Goal: Task Accomplishment & Management: Complete application form

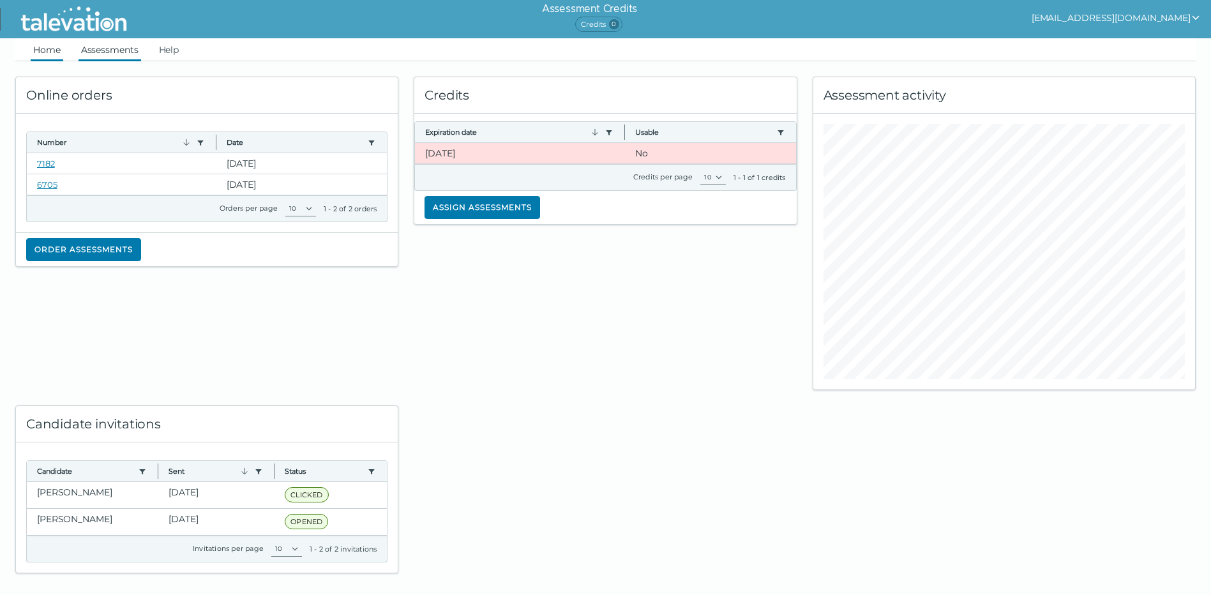
click at [113, 55] on link "Assessments" at bounding box center [110, 49] width 63 height 23
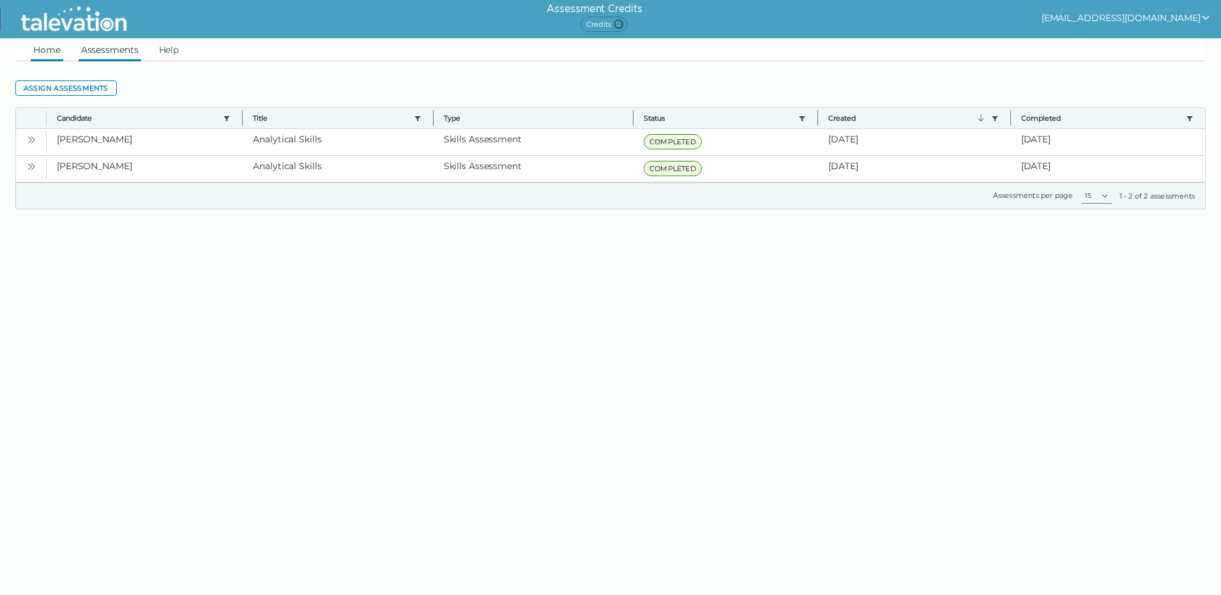
click at [45, 48] on link "Home" at bounding box center [47, 49] width 33 height 23
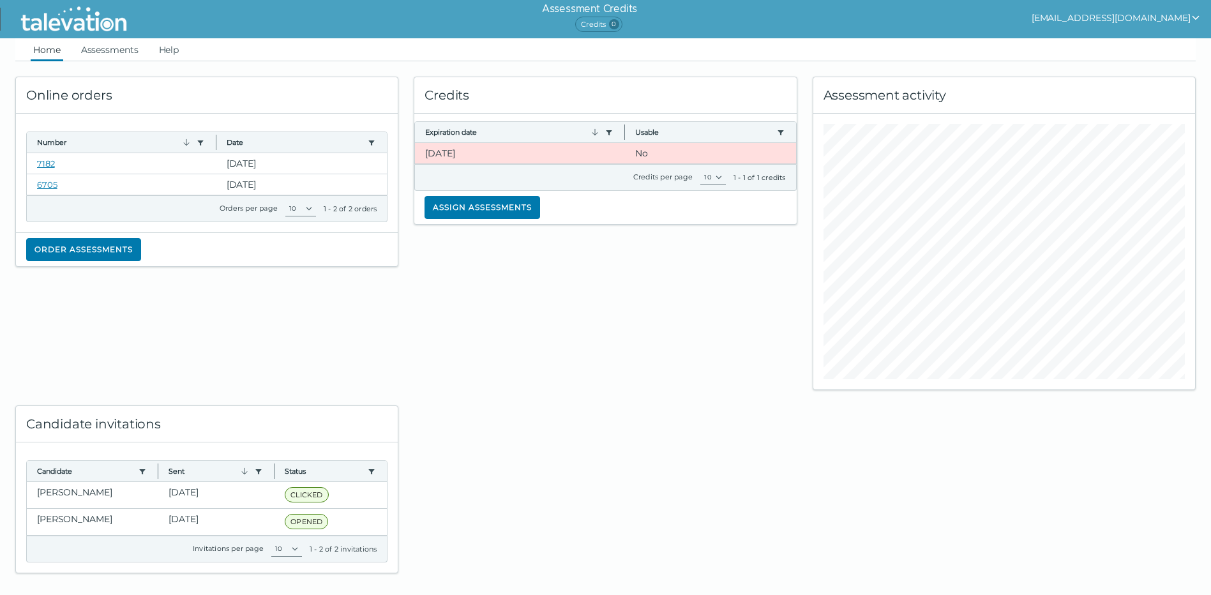
click at [1142, 10] on button "[EMAIL_ADDRESS][DOMAIN_NAME]" at bounding box center [1116, 17] width 169 height 15
click at [487, 430] on div at bounding box center [605, 481] width 398 height 183
click at [117, 53] on link "Assessments" at bounding box center [110, 49] width 63 height 23
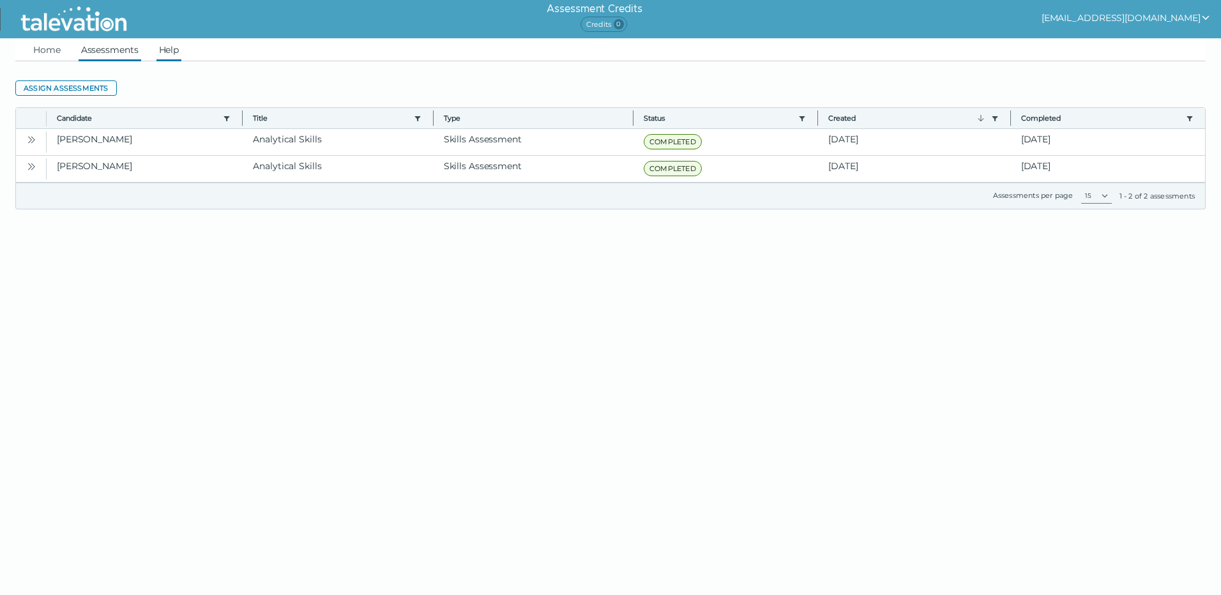
click at [175, 49] on link "Help" at bounding box center [169, 49] width 26 height 23
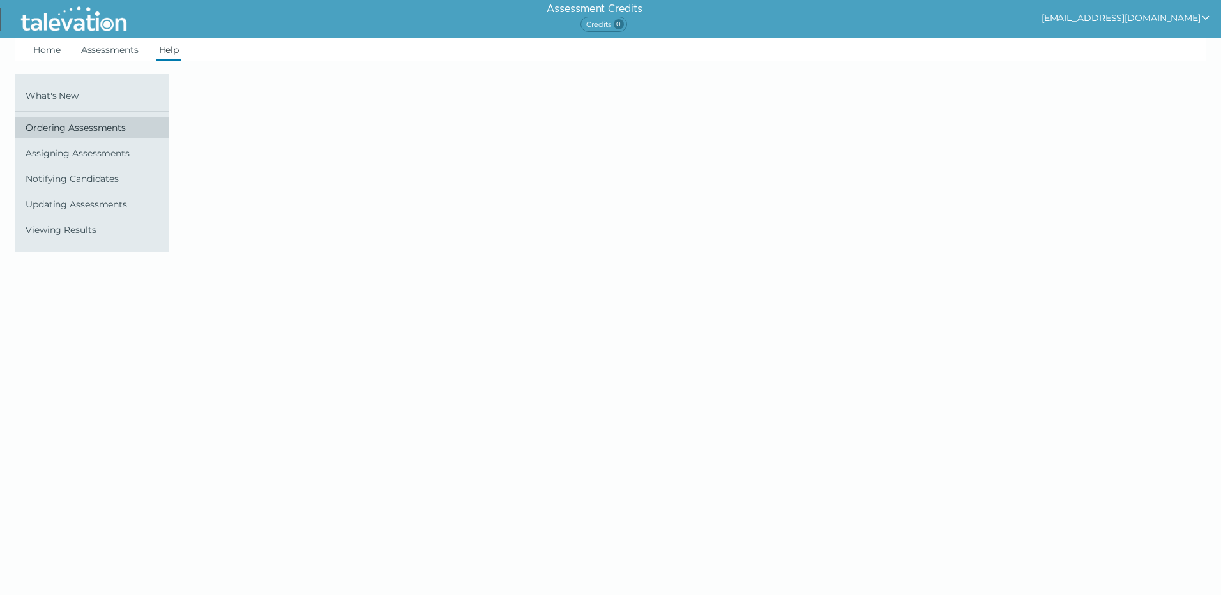
click at [80, 130] on span "Ordering Assessments" at bounding box center [95, 128] width 138 height 10
click at [40, 47] on link "Home" at bounding box center [47, 49] width 33 height 23
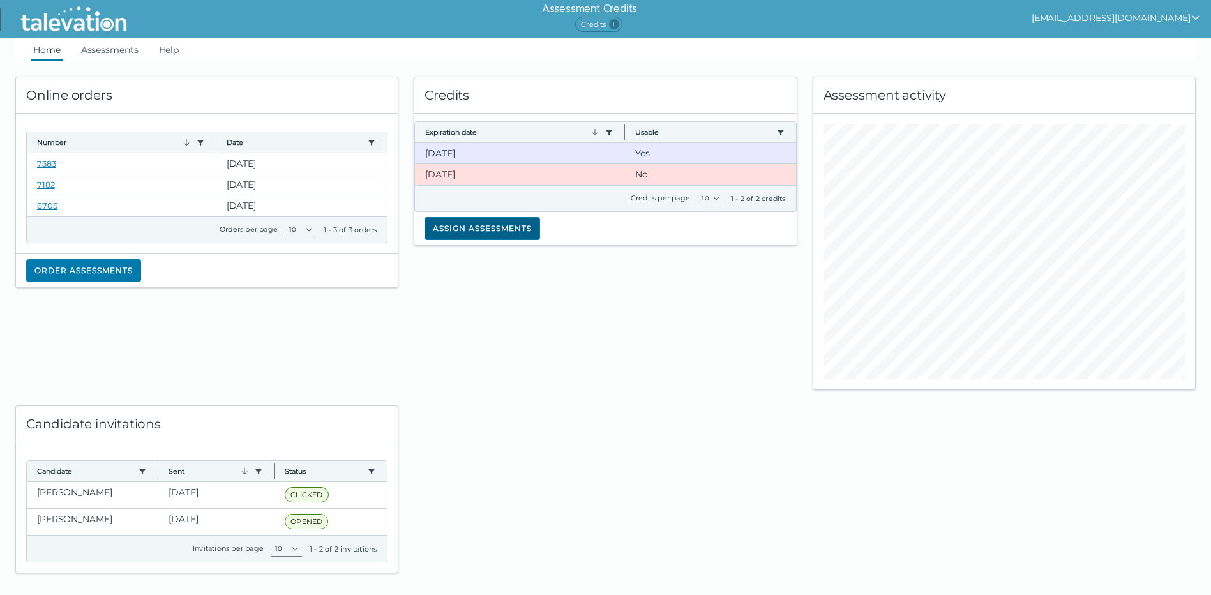
click at [475, 220] on button "Assign assessments" at bounding box center [483, 228] width 116 height 23
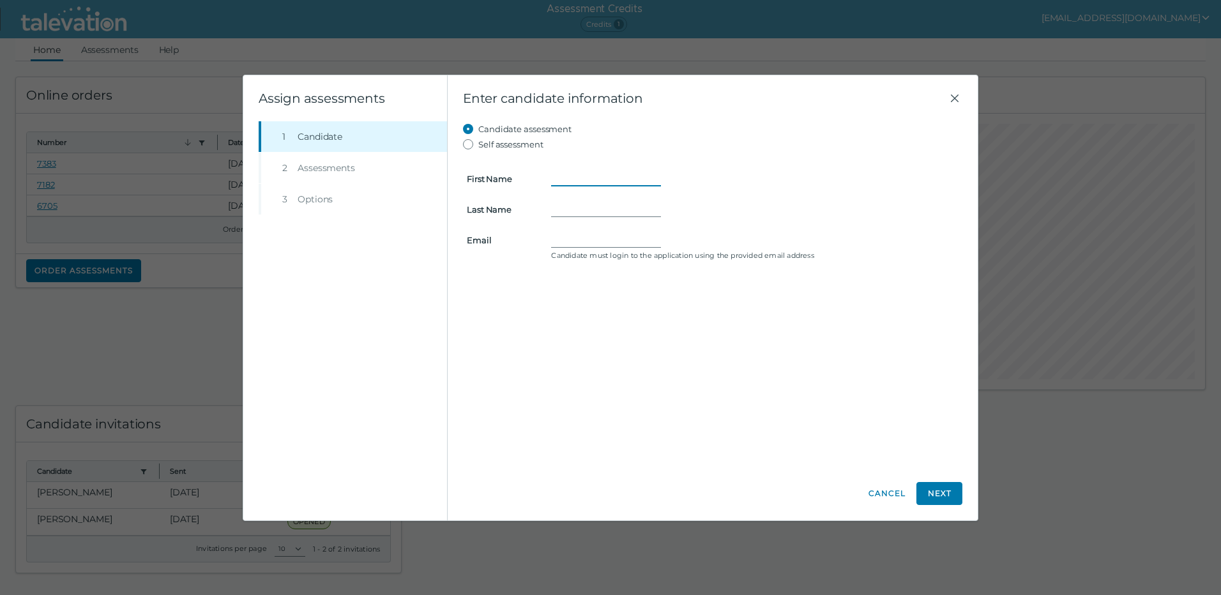
click at [557, 179] on input "First Name" at bounding box center [606, 178] width 110 height 15
click at [595, 254] on input "Email" at bounding box center [606, 252] width 110 height 15
paste input "[PERSON_NAME] <[EMAIL_ADDRESS][DOMAIN_NAME]>"
drag, startPoint x: 618, startPoint y: 252, endPoint x: 486, endPoint y: 274, distance: 133.4
click at [486, 274] on form "First Name This field cannot be empty! Last Name Email [PERSON_NAME] <[EMAIL_AD…" at bounding box center [712, 214] width 499 height 125
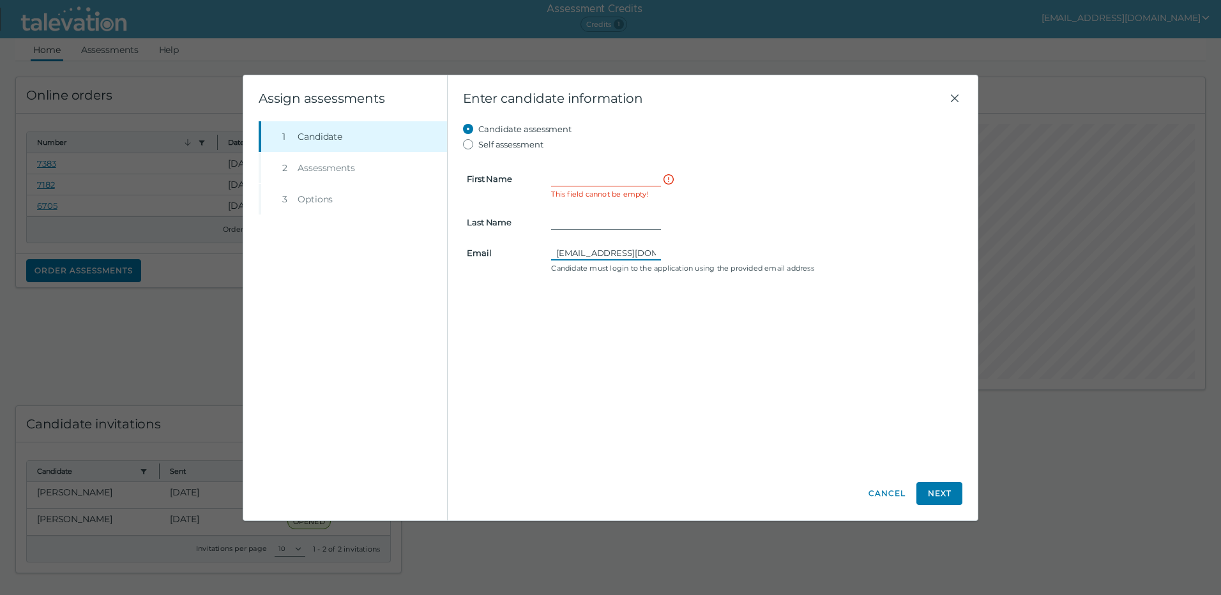
type input "[EMAIL_ADDRESS][DOMAIN_NAME]"
click at [586, 174] on input "First Name" at bounding box center [606, 178] width 110 height 15
paste input "[PERSON_NAME] <"
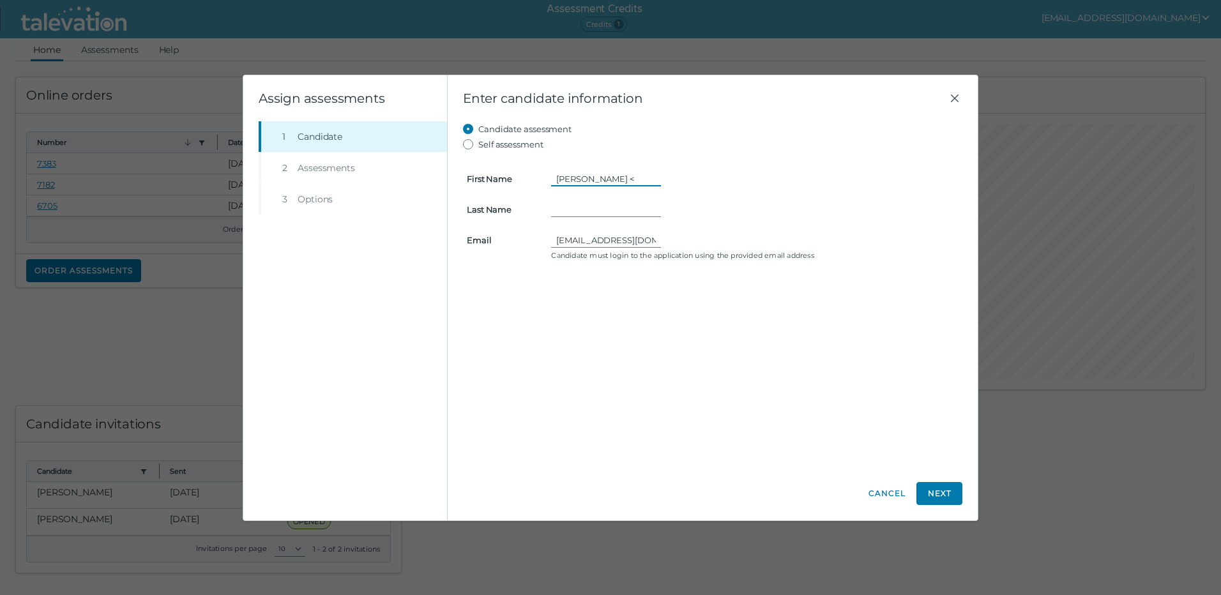
drag, startPoint x: 641, startPoint y: 178, endPoint x: 581, endPoint y: 184, distance: 60.4
click at [581, 184] on input "[PERSON_NAME] <" at bounding box center [606, 178] width 110 height 15
type input "[PERSON_NAME]"
click at [581, 204] on input "Last Name" at bounding box center [606, 209] width 110 height 15
paste input "[PERSON_NAME] <"
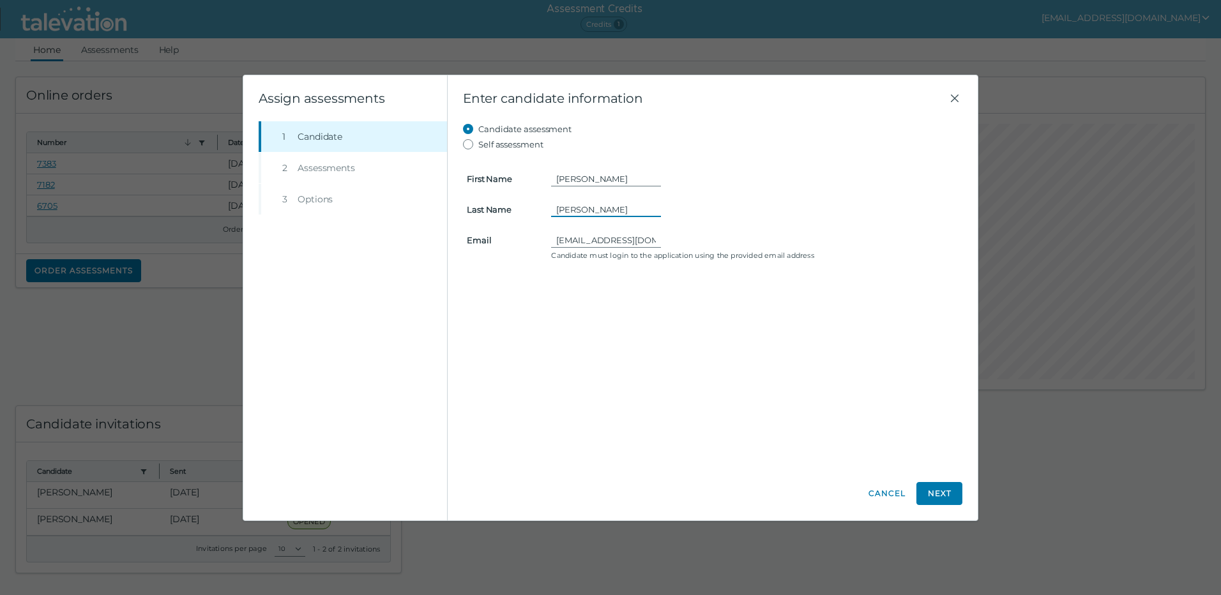
type input "[PERSON_NAME]"
click at [710, 304] on div "Candidate assessment Self assessment First Name [PERSON_NAME] Last Name [PERSON…" at bounding box center [712, 293] width 499 height 345
click at [936, 493] on button "Next" at bounding box center [939, 493] width 46 height 23
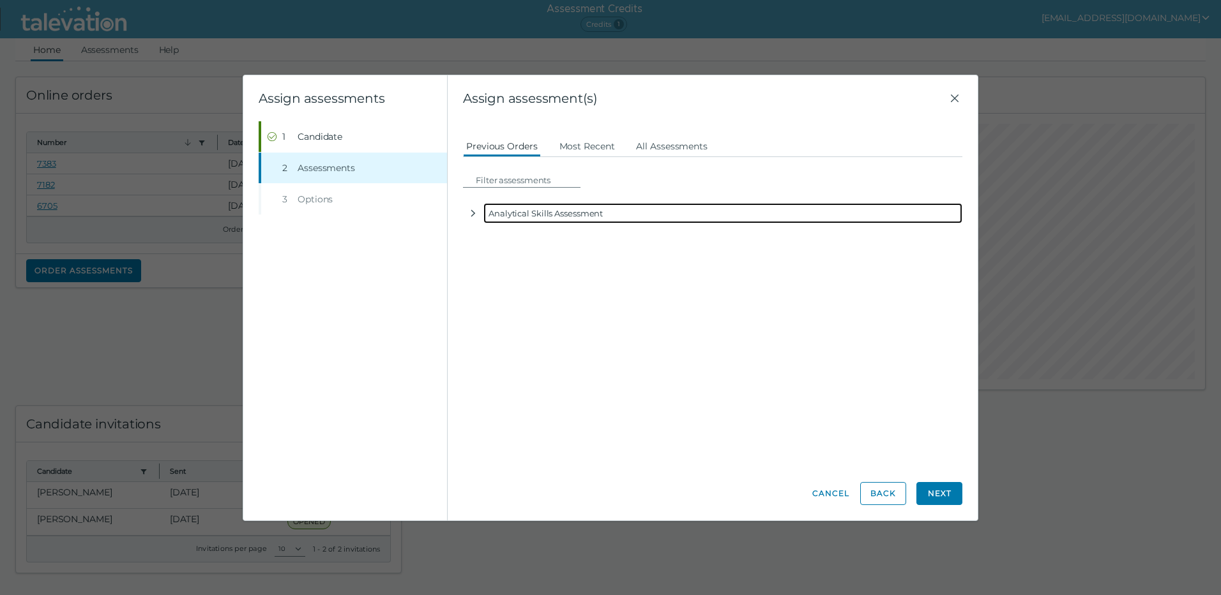
click at [550, 210] on div "Analytical Skills Assessment" at bounding box center [722, 213] width 479 height 20
click at [473, 215] on icon "button" at bounding box center [473, 213] width 4 height 7
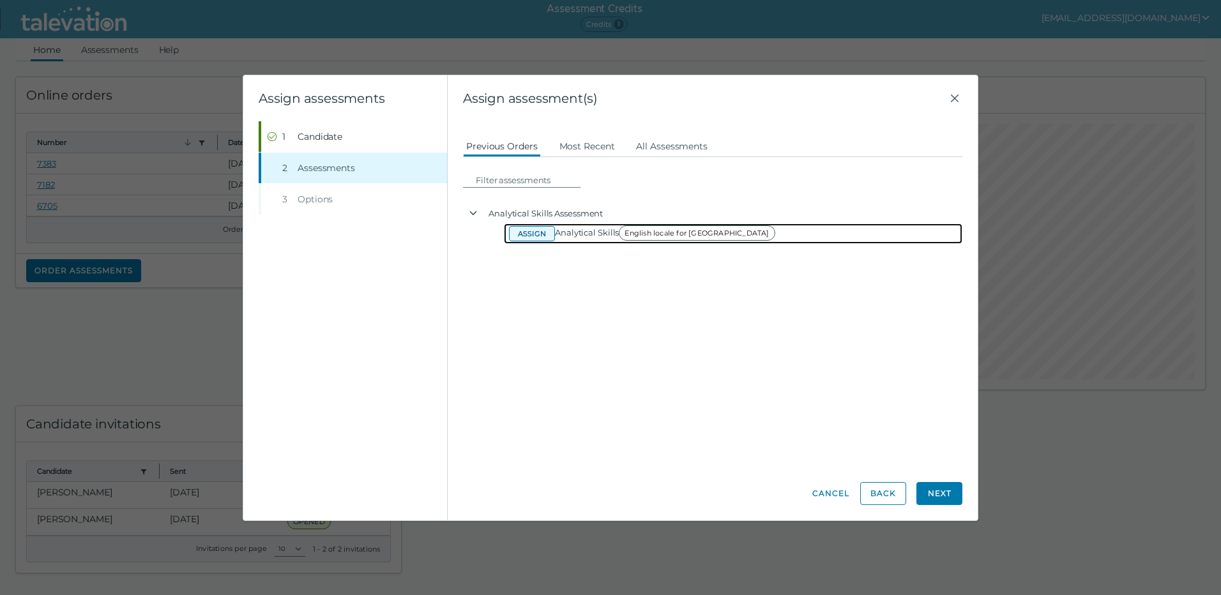
click at [533, 236] on button "Assign" at bounding box center [532, 233] width 46 height 15
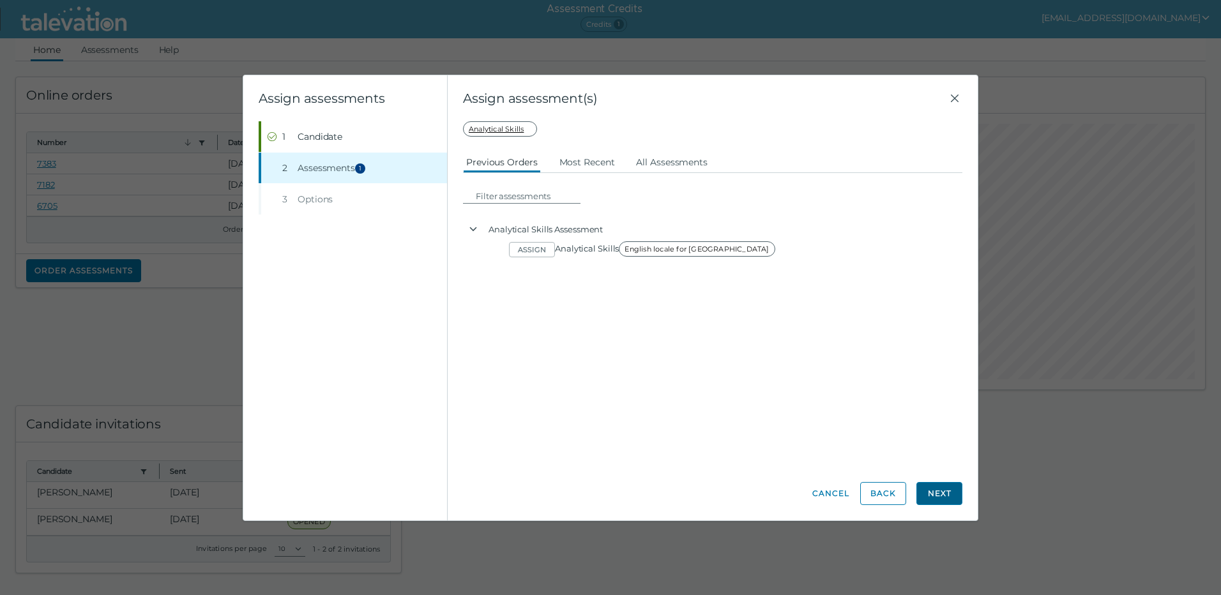
click at [946, 493] on button "Next" at bounding box center [939, 493] width 46 height 23
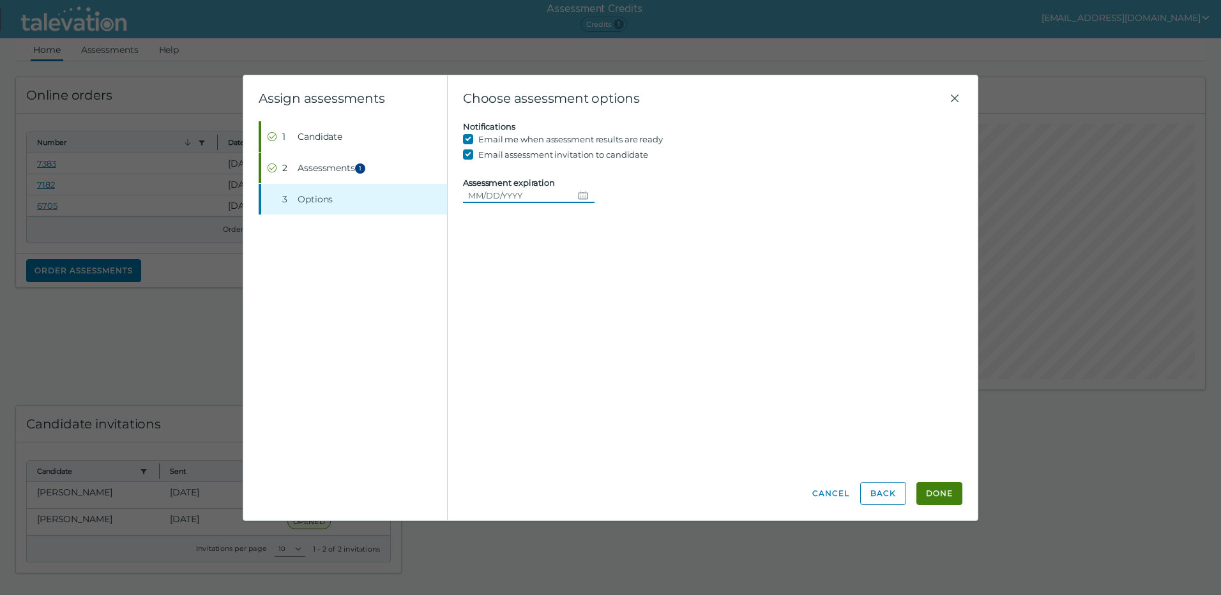
click at [579, 194] on icon "Choose date" at bounding box center [583, 195] width 10 height 10
click at [556, 301] on button "8" at bounding box center [554, 300] width 23 height 23
type input "[DATE]"
click at [937, 496] on button "Done" at bounding box center [939, 493] width 46 height 23
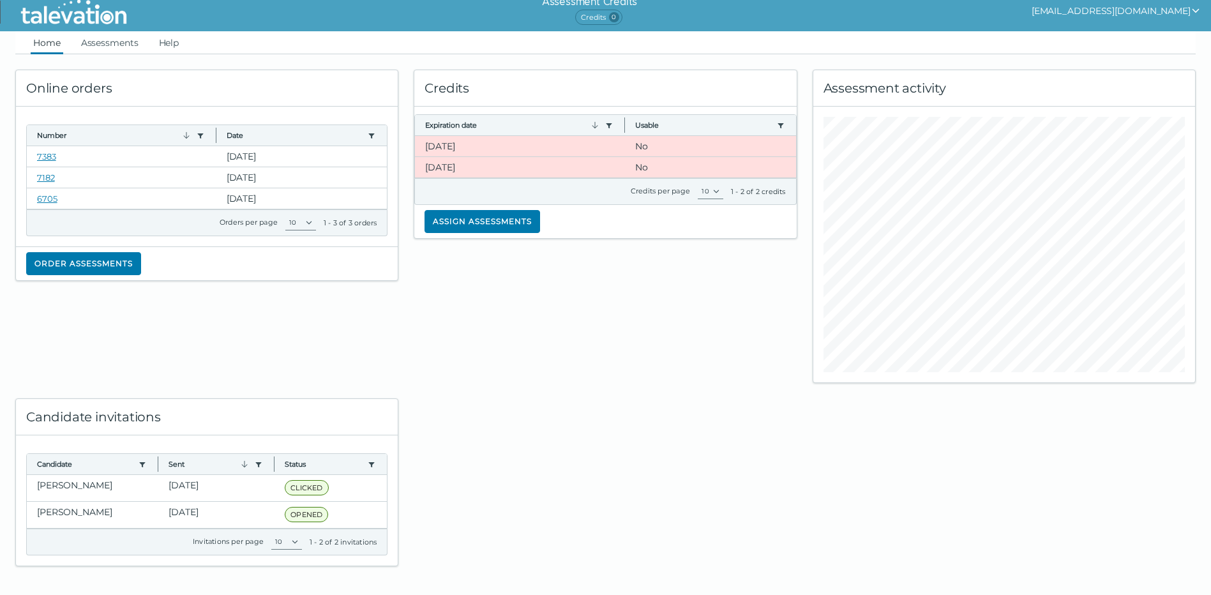
scroll to position [9, 0]
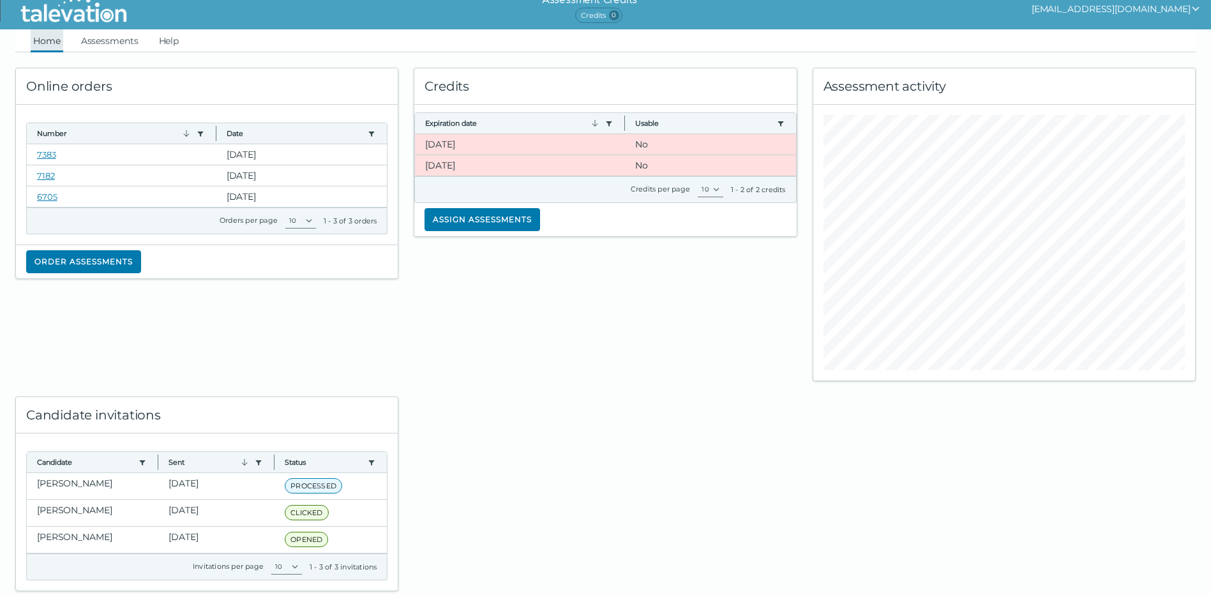
click at [45, 44] on link "Home" at bounding box center [47, 40] width 33 height 23
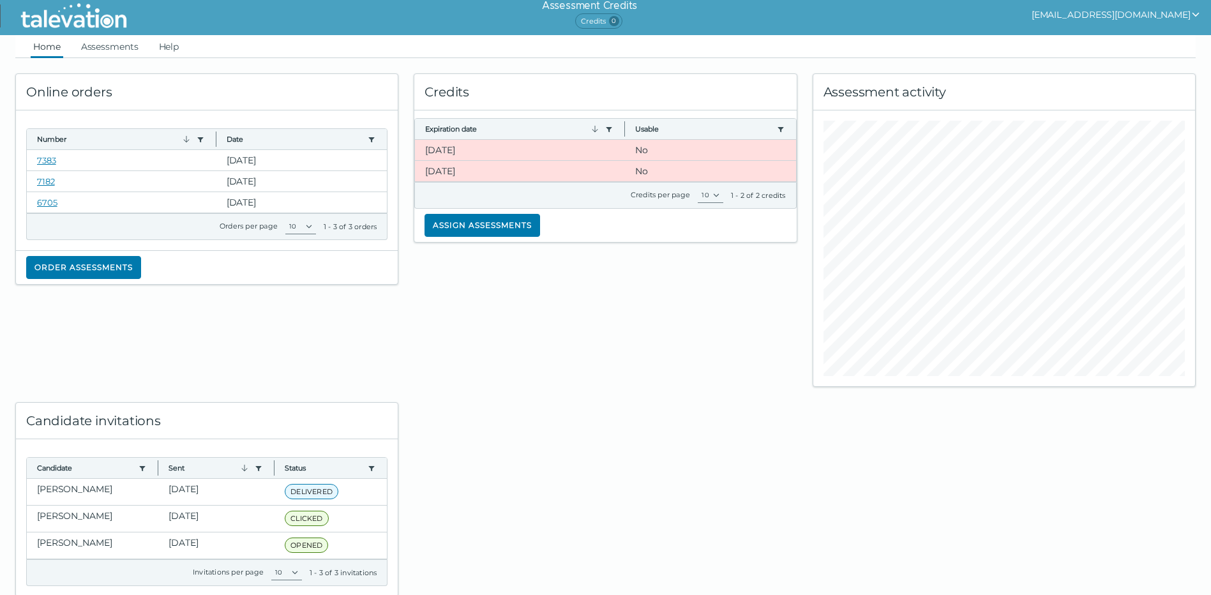
scroll to position [0, 0]
